Goal: Register for event/course

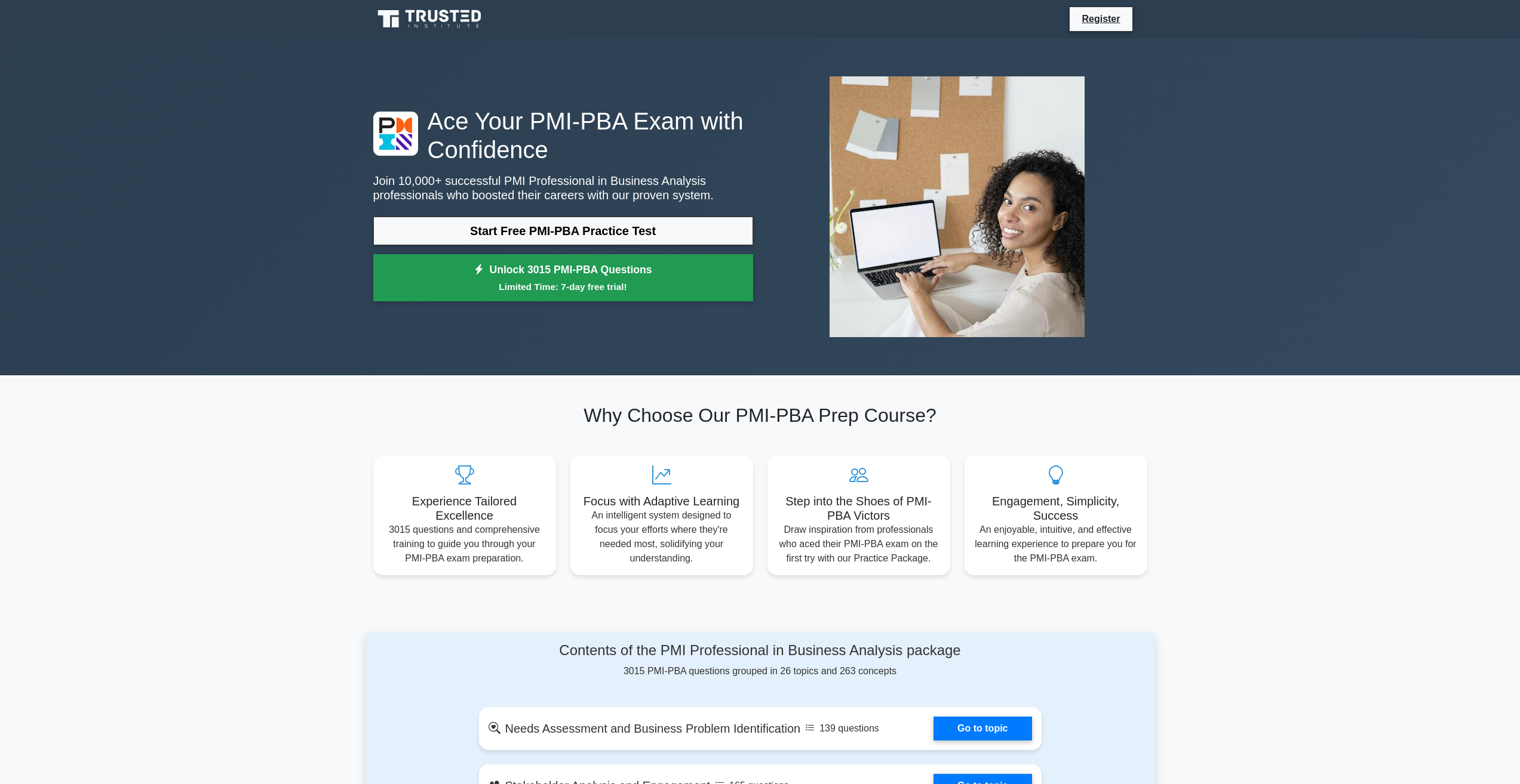
click at [497, 278] on link "Unlock 3015 PMI-PBA Questions Limited Time: 7-day free trial!" at bounding box center [563, 278] width 379 height 48
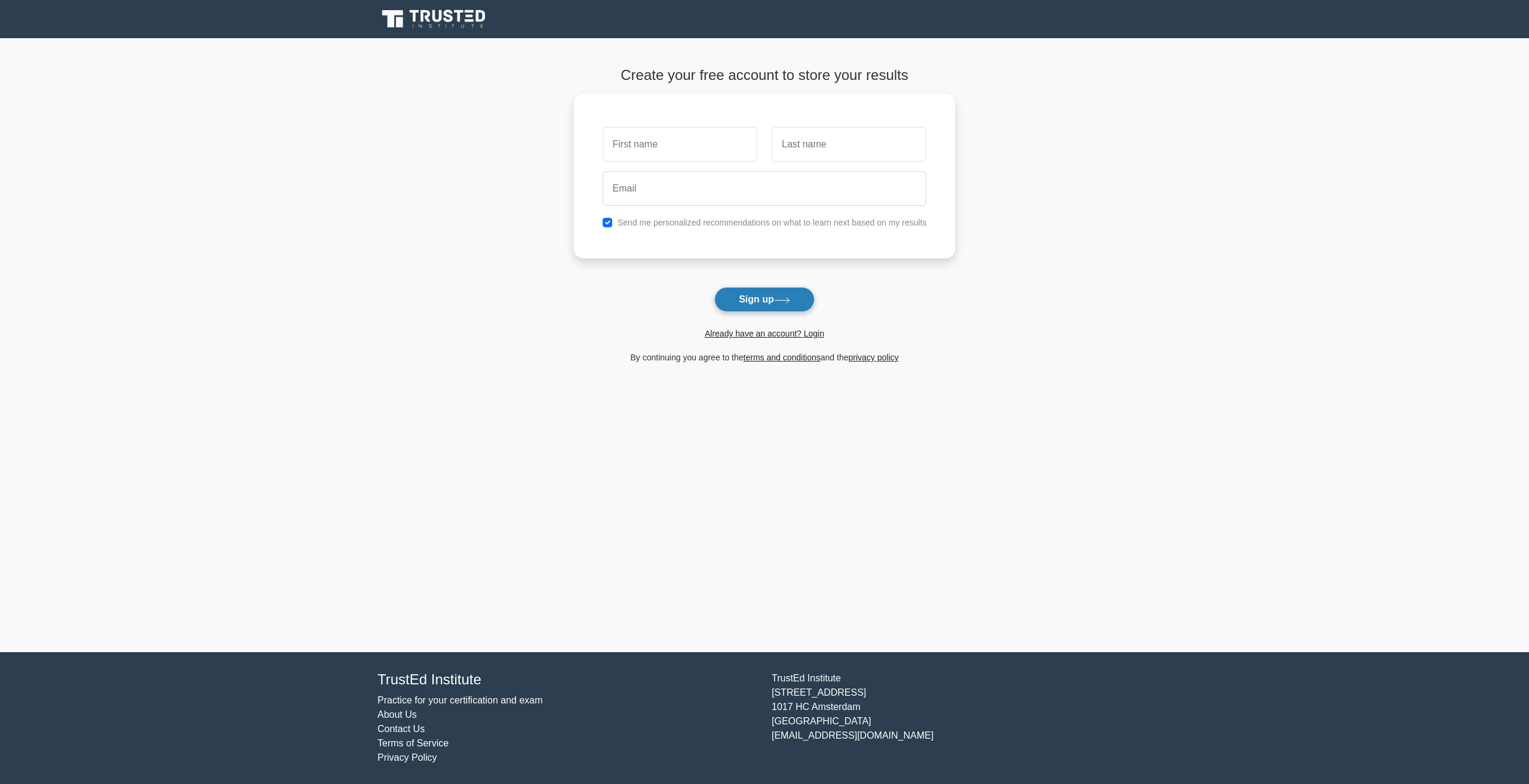
click at [807, 304] on button "Sign up" at bounding box center [764, 299] width 100 height 25
click at [757, 298] on button "Sign up" at bounding box center [764, 299] width 100 height 25
click at [766, 292] on button "Sign up" at bounding box center [764, 299] width 100 height 25
